Goal: Communication & Community: Answer question/provide support

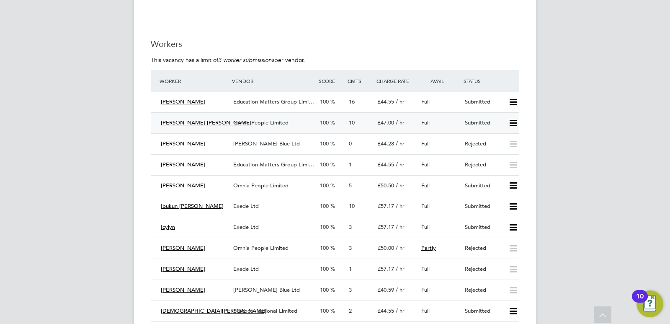
click at [240, 119] on span "Omnia People Limited" at bounding box center [260, 122] width 55 height 7
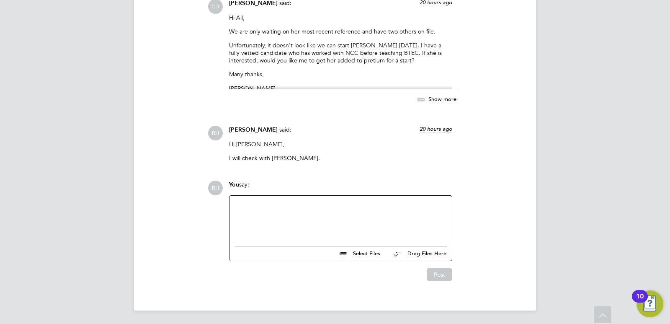
click at [277, 226] on div at bounding box center [340, 218] width 212 height 36
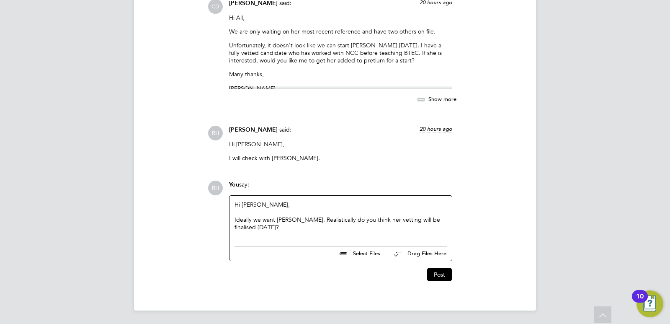
click at [292, 218] on div "Ideally we want [PERSON_NAME]. Realistically do you think her vetting will be f…" at bounding box center [340, 223] width 212 height 15
drag, startPoint x: 308, startPoint y: 221, endPoint x: 301, endPoint y: 222, distance: 7.2
click at [301, 222] on div "Realistically do you think her vetting will be finalised [DATE]?" at bounding box center [340, 220] width 212 height 8
click at [401, 217] on div "Realistically do you think [PERSON_NAME]'s vetting will be finalised [DATE]?" at bounding box center [340, 220] width 212 height 8
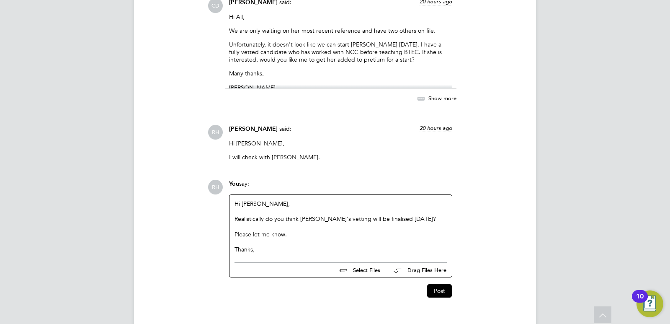
click at [454, 292] on div "Post" at bounding box center [339, 287] width 231 height 20
click at [446, 292] on button "Post" at bounding box center [439, 290] width 25 height 13
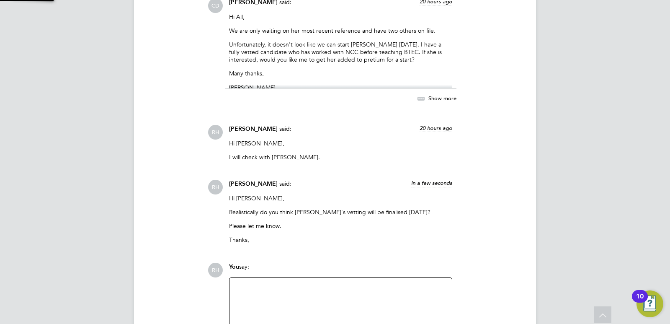
scroll to position [1568, 0]
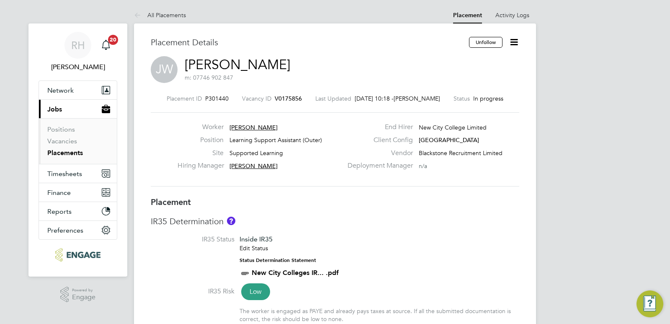
click at [512, 41] on icon at bounding box center [514, 42] width 10 height 10
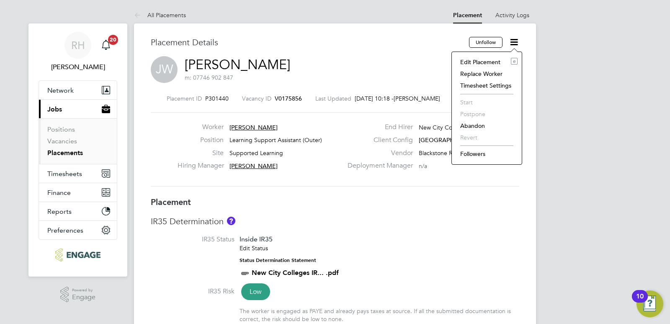
click at [482, 59] on li "Edit Placement e" at bounding box center [487, 62] width 62 height 12
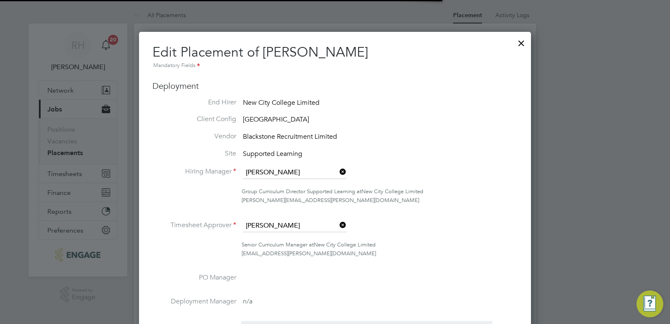
scroll to position [4, 4]
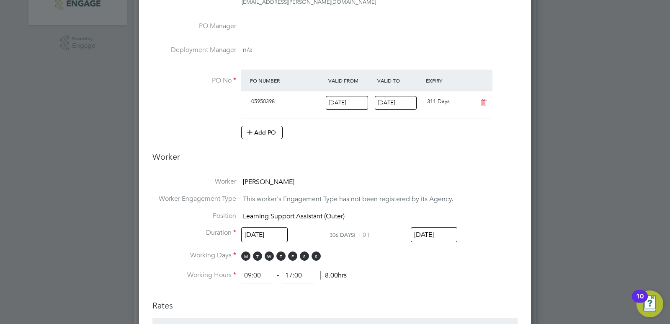
click at [419, 232] on input "03 Jul 2026" at bounding box center [434, 234] width 46 height 15
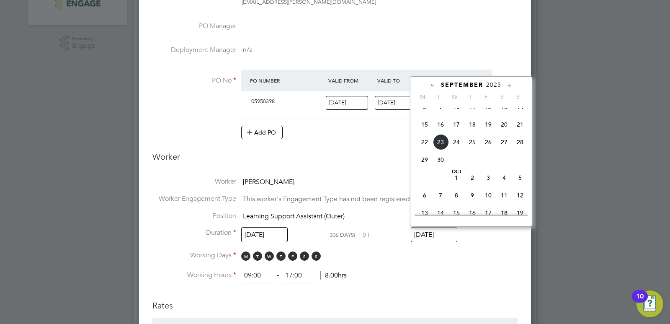
click at [439, 144] on span "23" at bounding box center [440, 142] width 16 height 16
type input "23 Sep 2025"
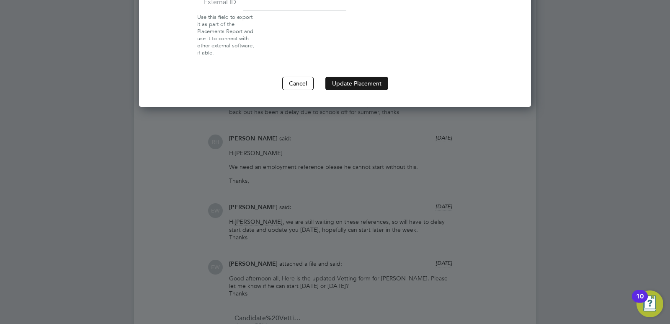
click at [363, 86] on button "Update Placement" at bounding box center [356, 83] width 63 height 13
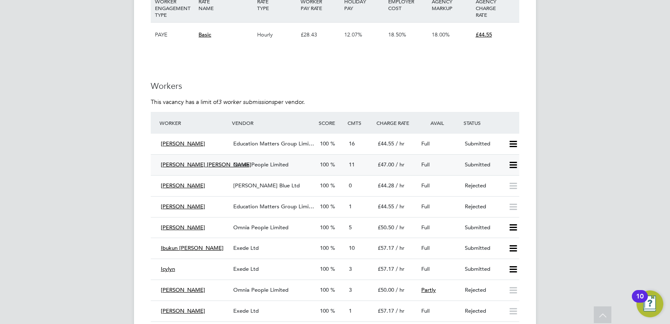
click at [227, 161] on div "Anne Olubukola O. Dairo" at bounding box center [193, 165] width 72 height 14
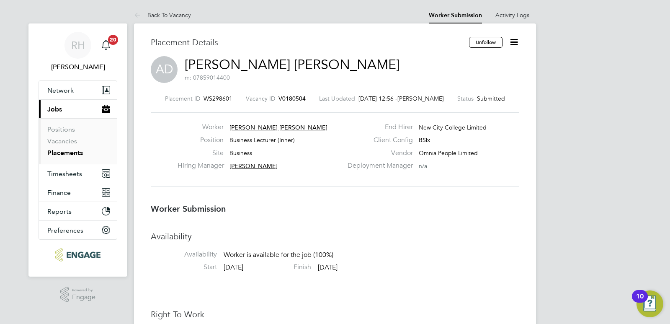
click at [289, 100] on span "V0180504" at bounding box center [291, 99] width 27 height 8
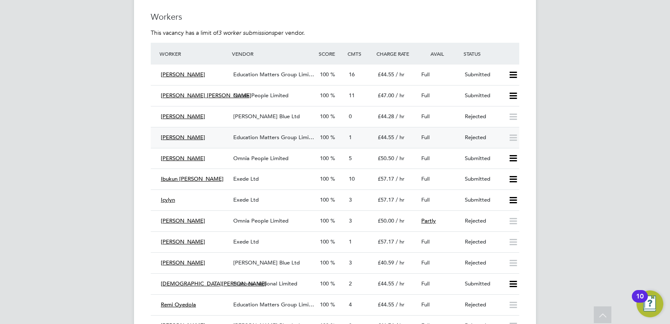
scroll to position [1046, 0]
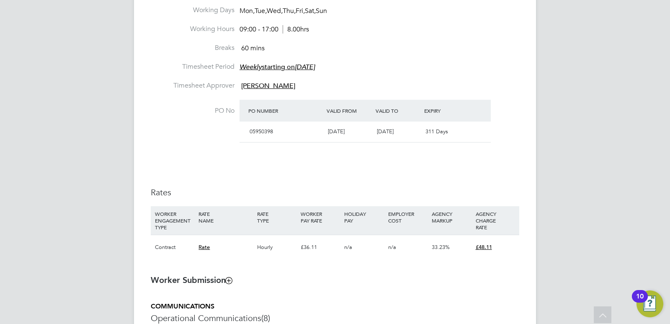
scroll to position [377, 0]
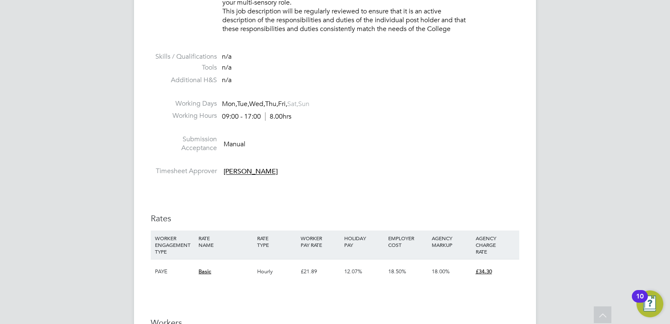
scroll to position [1297, 0]
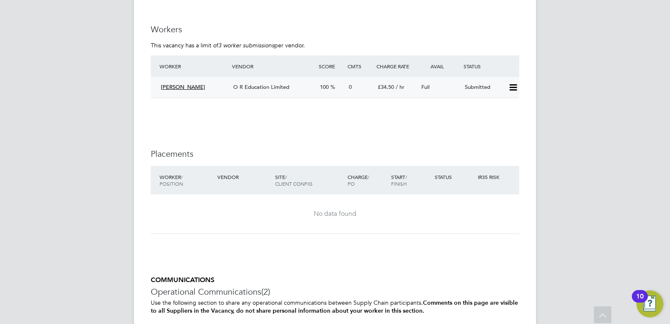
click at [514, 86] on icon at bounding box center [513, 87] width 10 height 7
click at [494, 106] on li "Offer" at bounding box center [501, 105] width 29 height 12
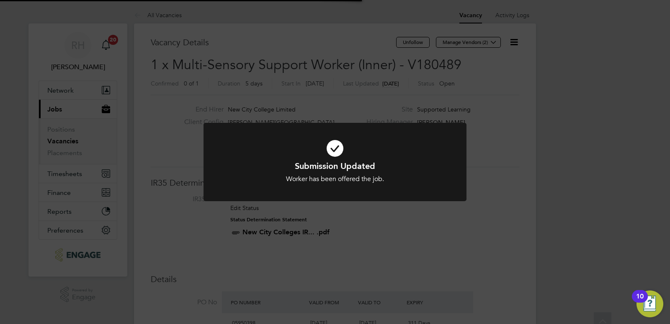
scroll to position [25, 59]
click at [330, 229] on div "Submission Updated Worker has been offered the job. Cancel Okay" at bounding box center [335, 162] width 670 height 324
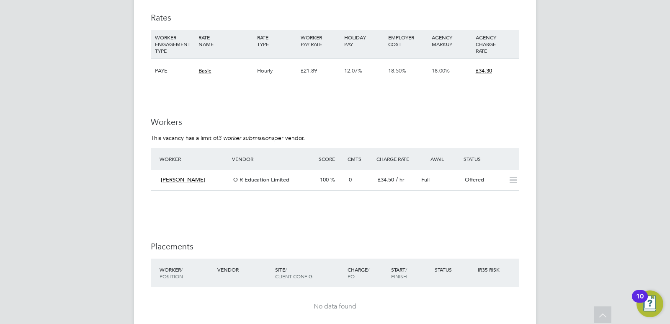
scroll to position [1297, 0]
